Goal: Task Accomplishment & Management: Complete application form

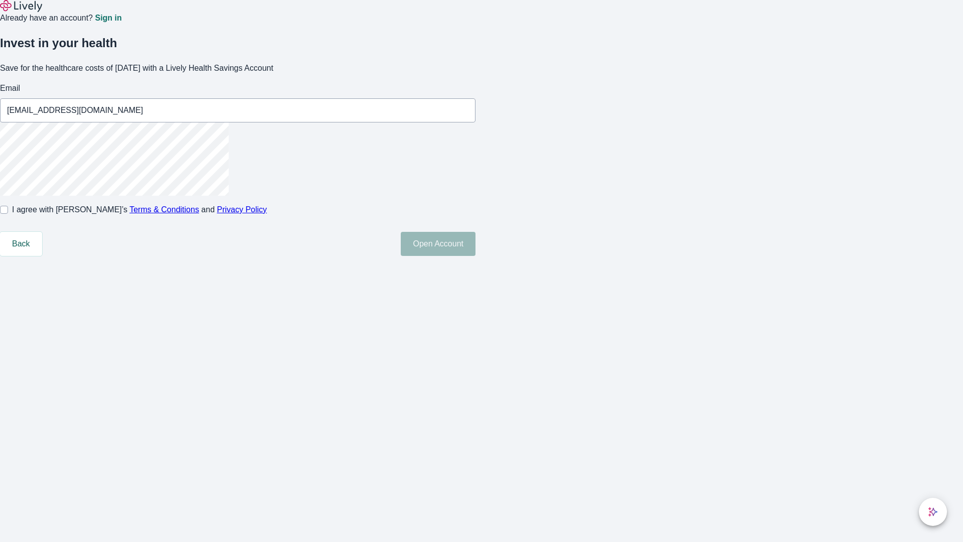
click at [8, 214] on input "I agree with Lively’s Terms & Conditions and Privacy Policy" at bounding box center [4, 210] width 8 height 8
checkbox input "true"
click at [475, 256] on button "Open Account" at bounding box center [438, 244] width 75 height 24
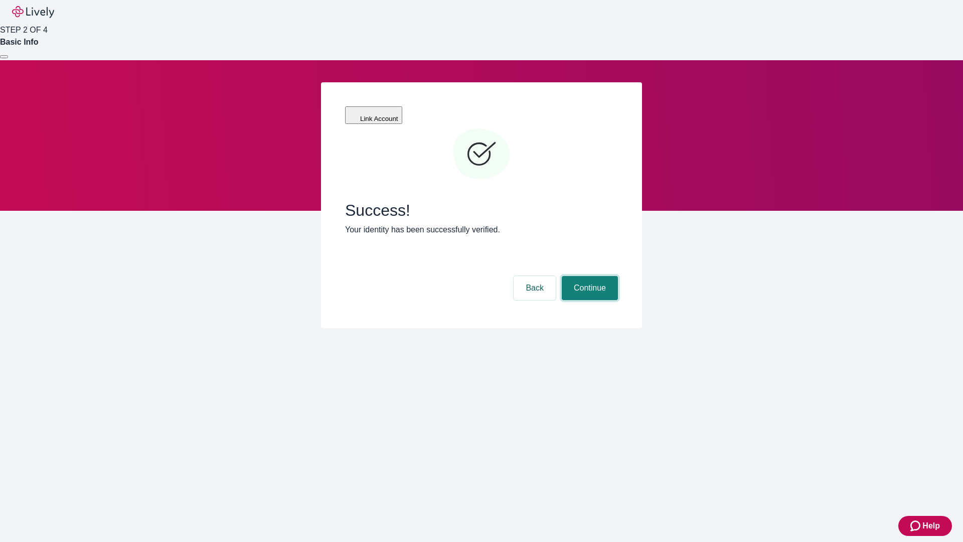
click at [588, 276] on button "Continue" at bounding box center [590, 288] width 56 height 24
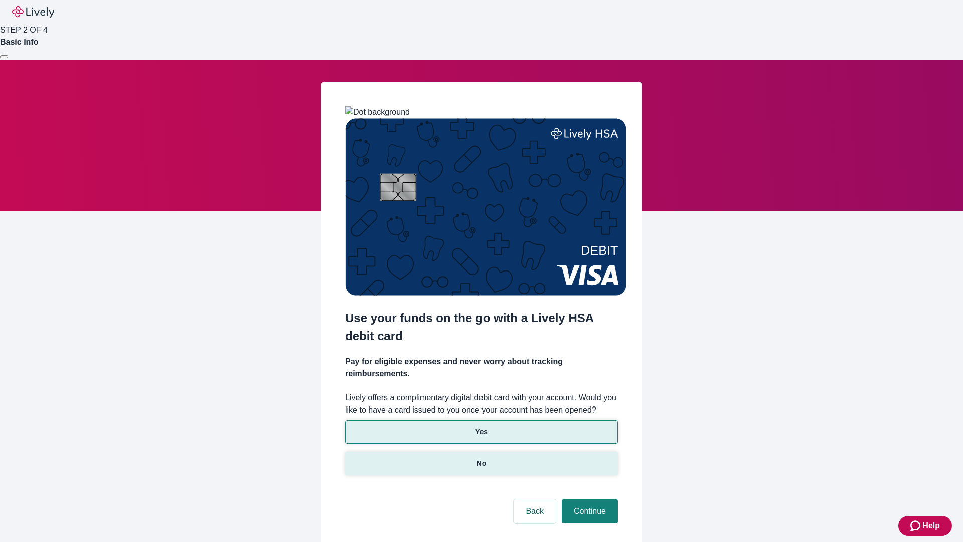
click at [481, 458] on p "No" at bounding box center [482, 463] width 10 height 11
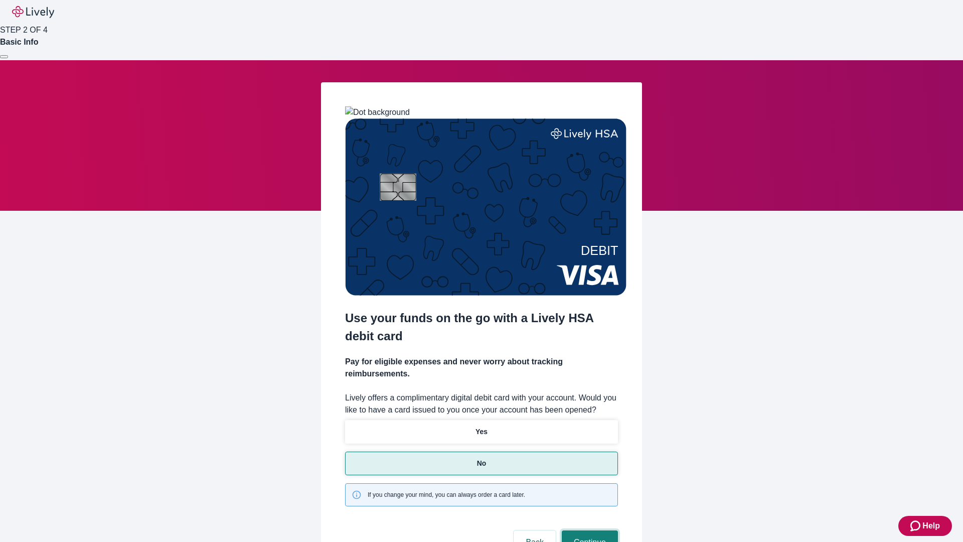
click at [588, 530] on button "Continue" at bounding box center [590, 542] width 56 height 24
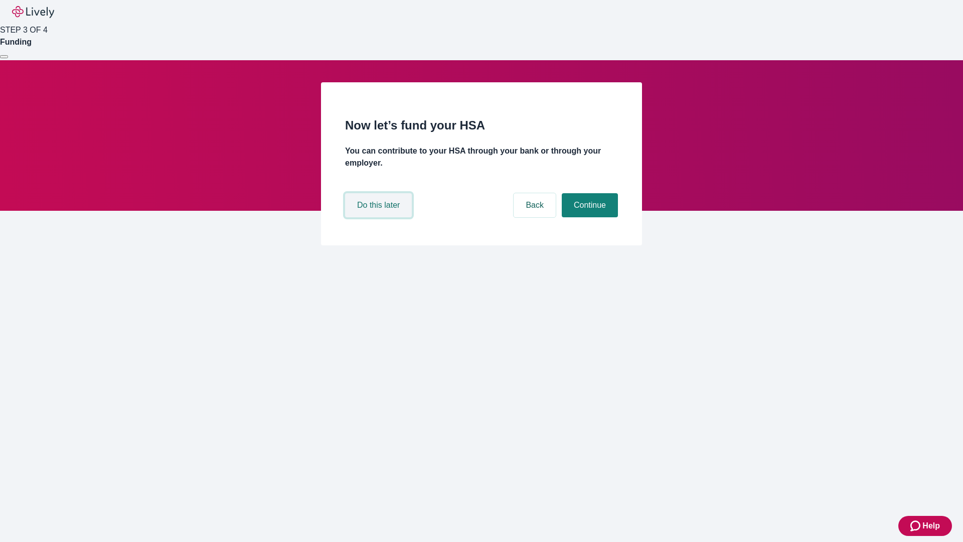
click at [380, 217] on button "Do this later" at bounding box center [378, 205] width 67 height 24
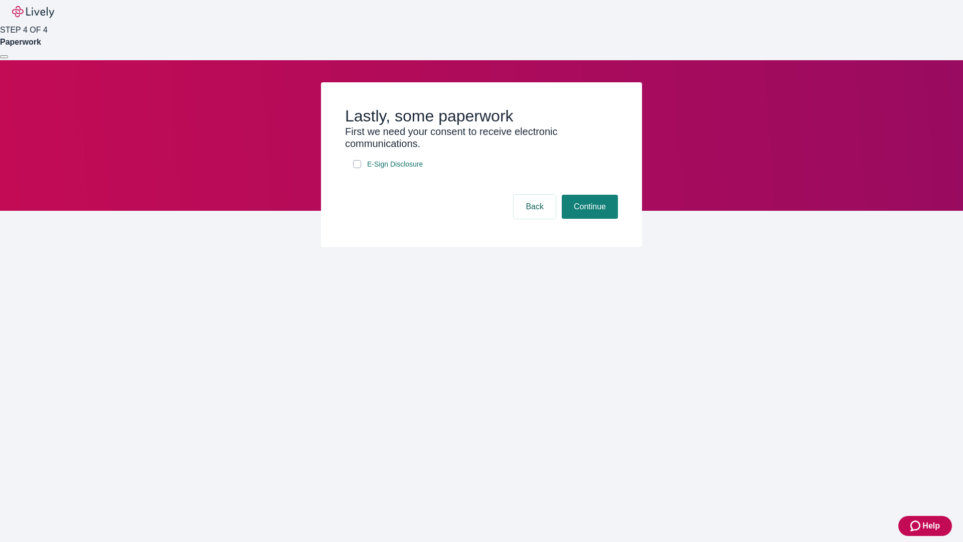
click at [357, 168] on input "E-Sign Disclosure" at bounding box center [357, 164] width 8 height 8
checkbox input "true"
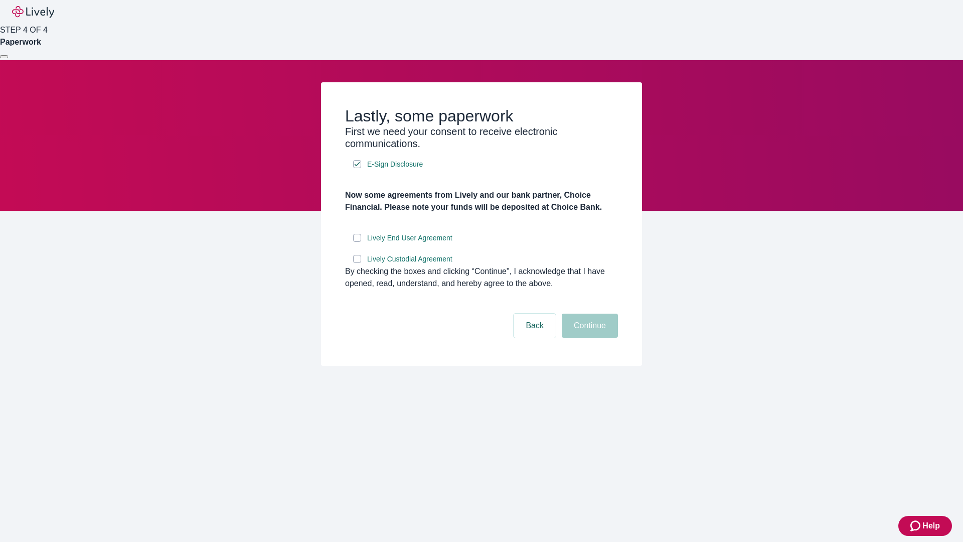
click at [357, 242] on input "Lively End User Agreement" at bounding box center [357, 238] width 8 height 8
checkbox input "true"
click at [357, 263] on input "Lively Custodial Agreement" at bounding box center [357, 259] width 8 height 8
checkbox input "true"
click at [588, 337] on button "Continue" at bounding box center [590, 325] width 56 height 24
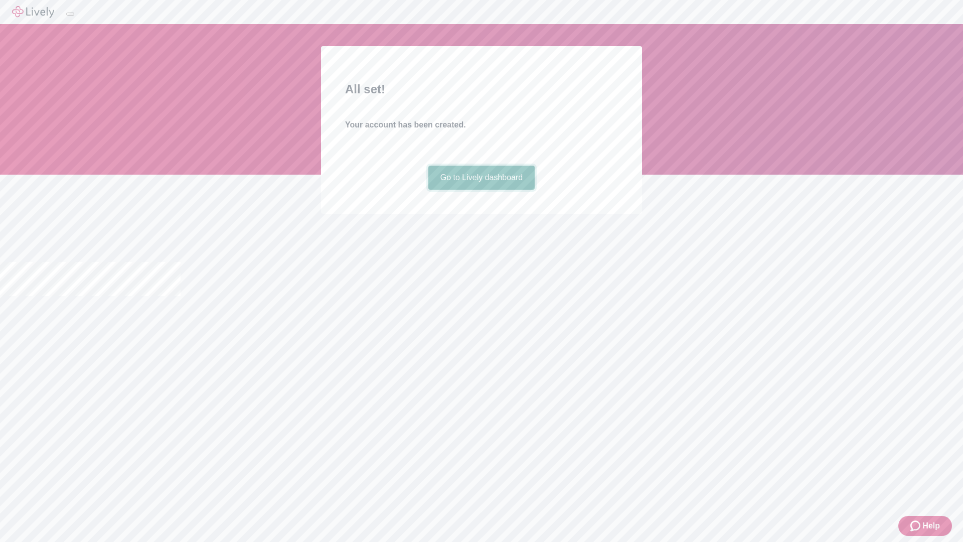
click at [481, 190] on link "Go to Lively dashboard" at bounding box center [481, 177] width 107 height 24
